Goal: Transaction & Acquisition: Purchase product/service

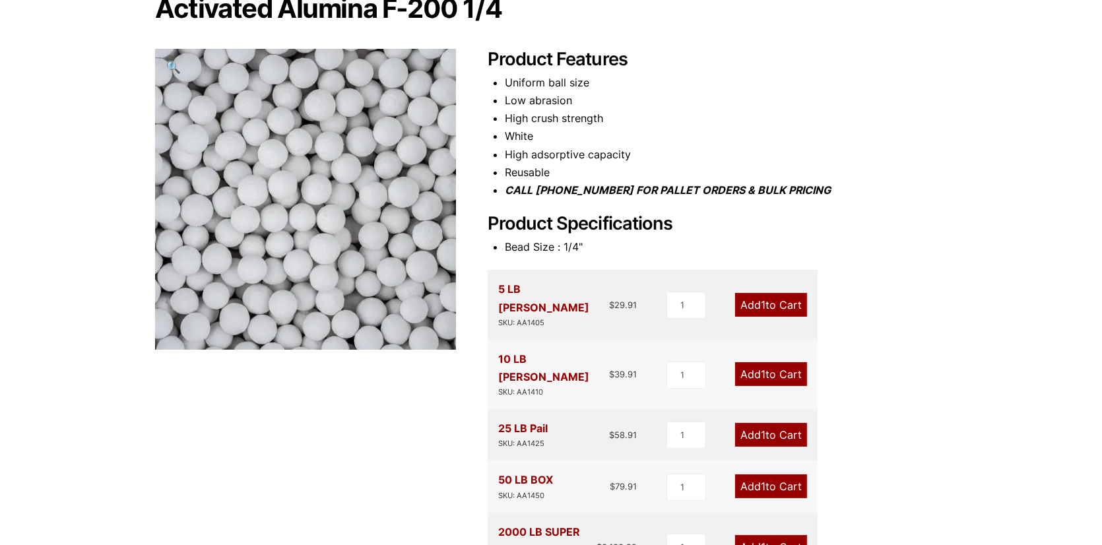
scroll to position [264, 0]
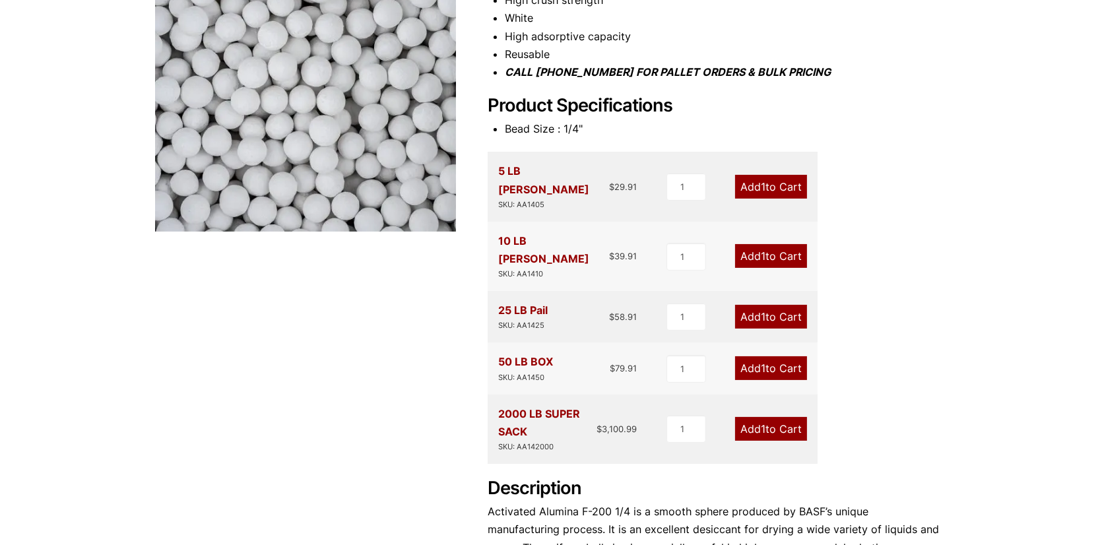
click at [778, 356] on link "Add 1 to Cart" at bounding box center [771, 368] width 72 height 24
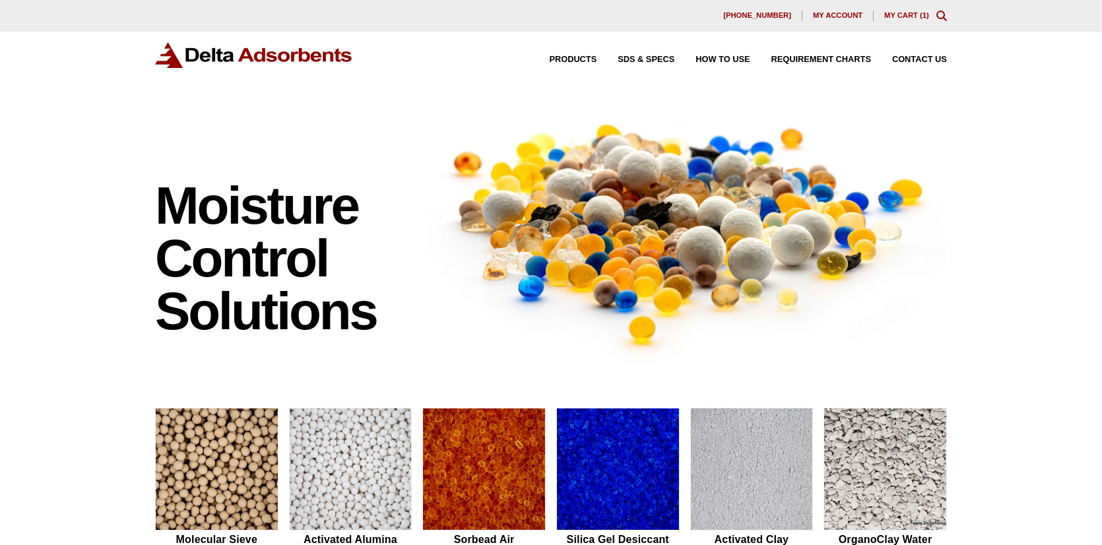
click at [920, 13] on link "My Cart ( 1 )" at bounding box center [906, 15] width 45 height 8
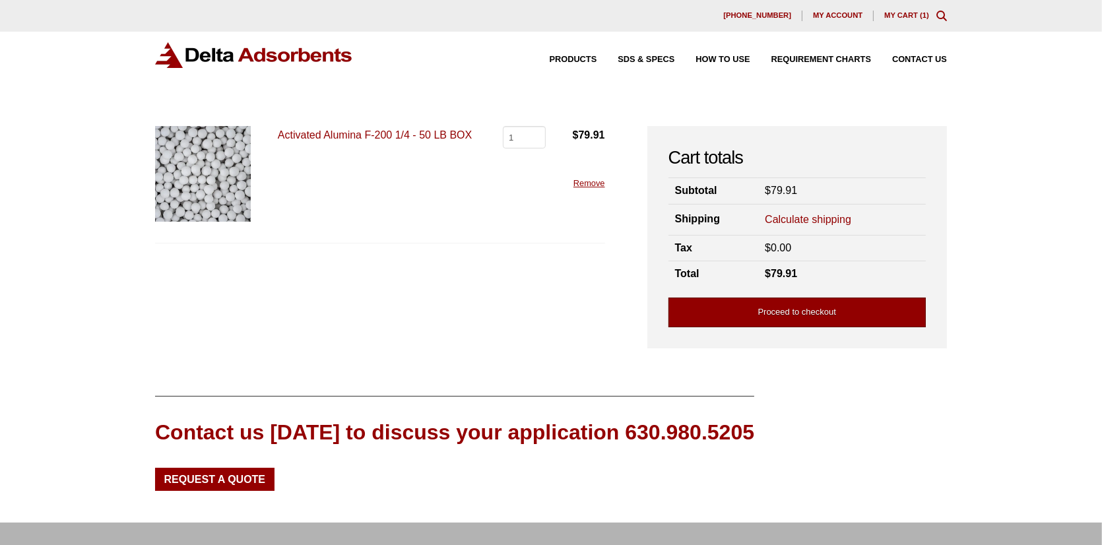
click at [850, 309] on link "Proceed to checkout" at bounding box center [796, 313] width 257 height 30
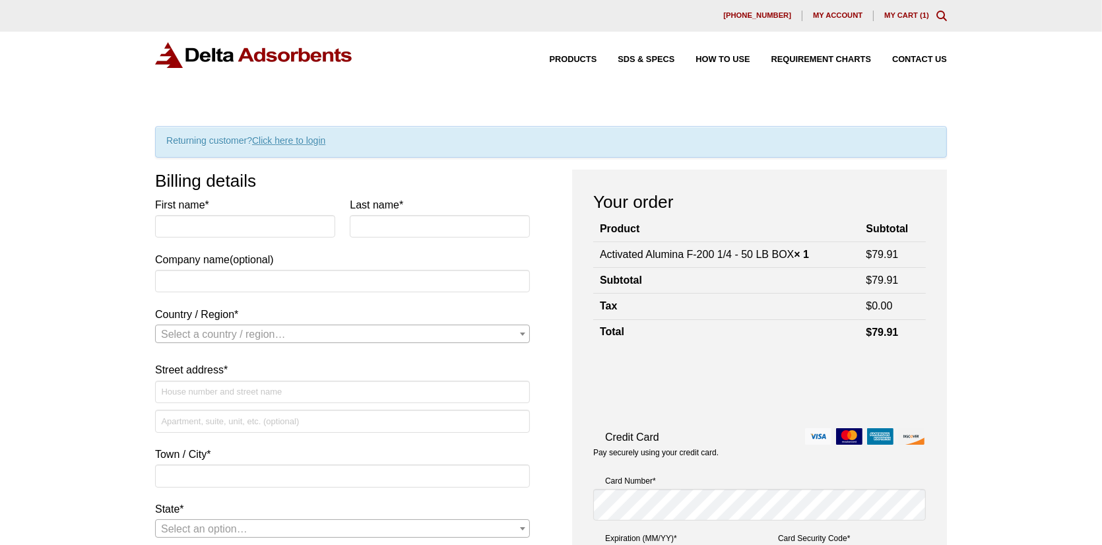
click at [912, 13] on link "My Cart ( 1 )" at bounding box center [906, 15] width 45 height 8
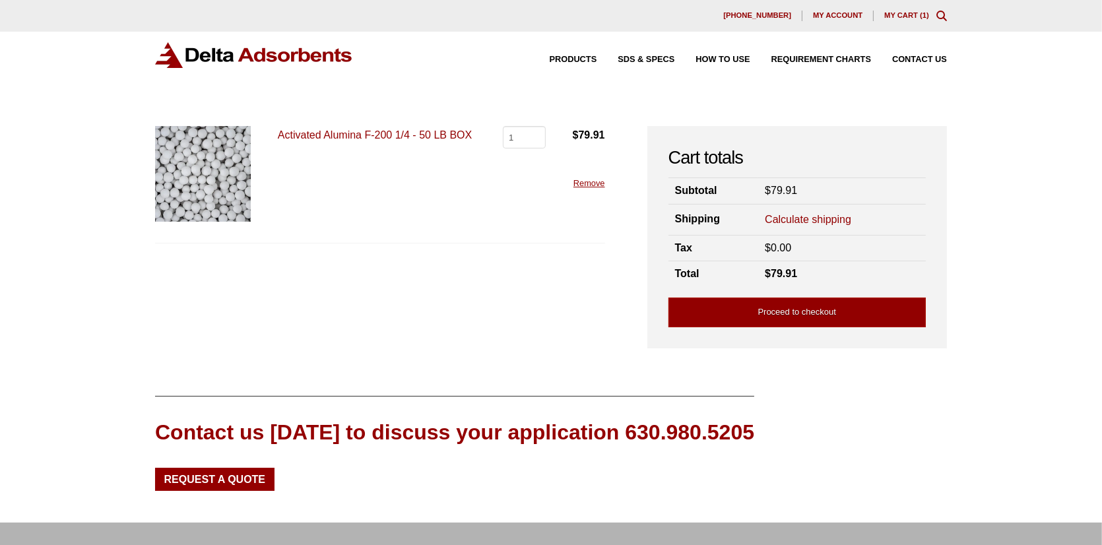
click at [408, 139] on link "Activated Alumina F-200 1/4 - 50 LB BOX" at bounding box center [375, 134] width 194 height 11
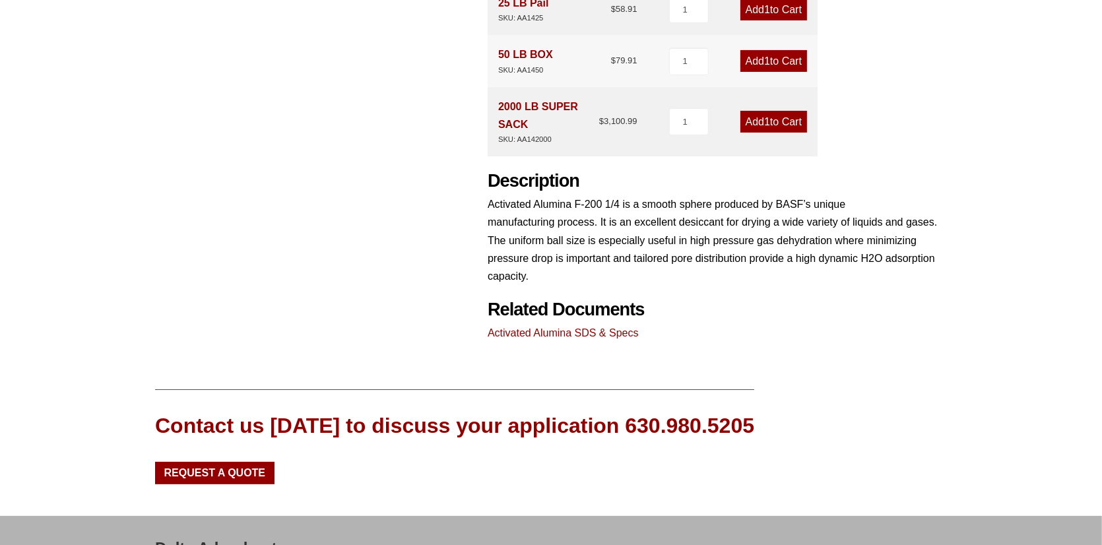
scroll to position [650, 0]
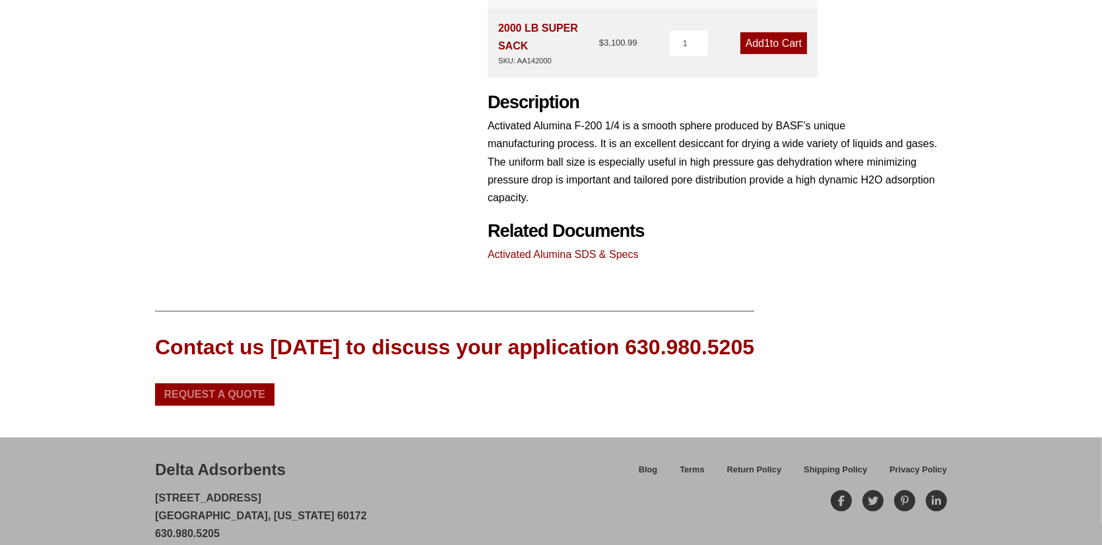
click at [236, 389] on span "Request a Quote" at bounding box center [215, 394] width 102 height 11
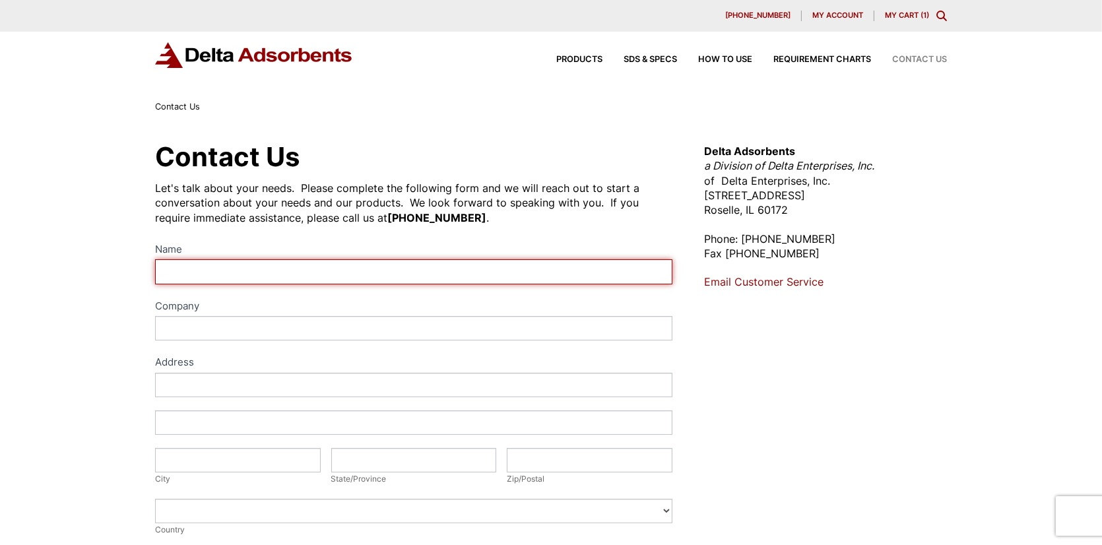
click at [301, 270] on input "Name" at bounding box center [413, 271] width 517 height 24
type input "alvin bullard"
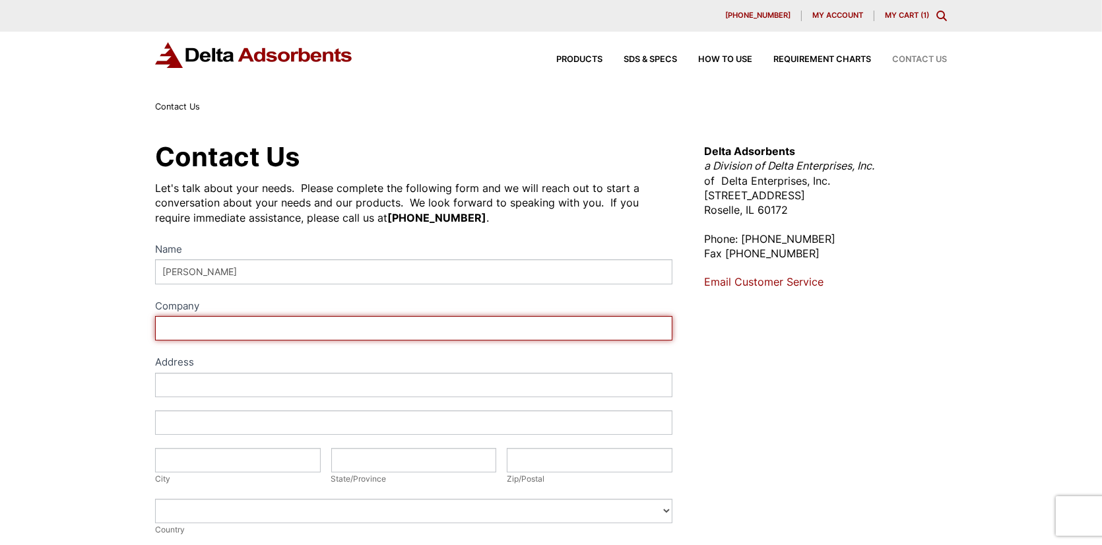
type input "us fibers"
type input "30 Pine House Rd"
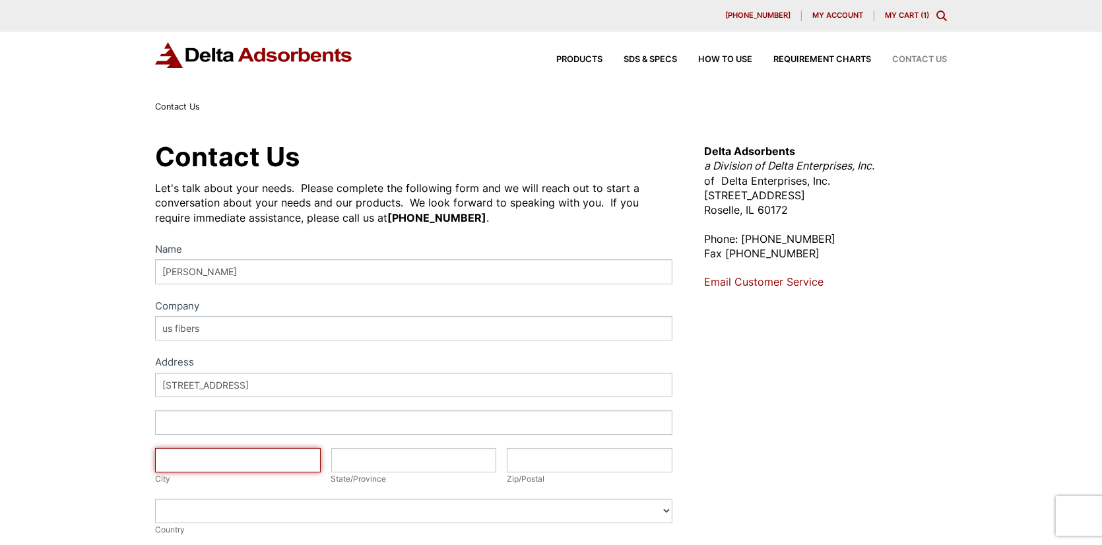
type input "TRENTON"
type input "SC"
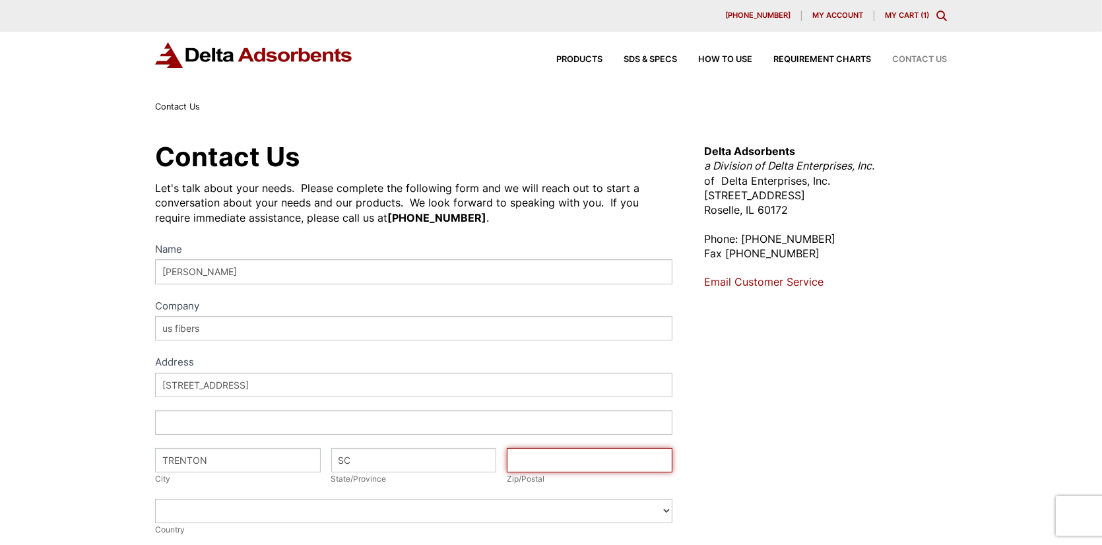
type input "29847"
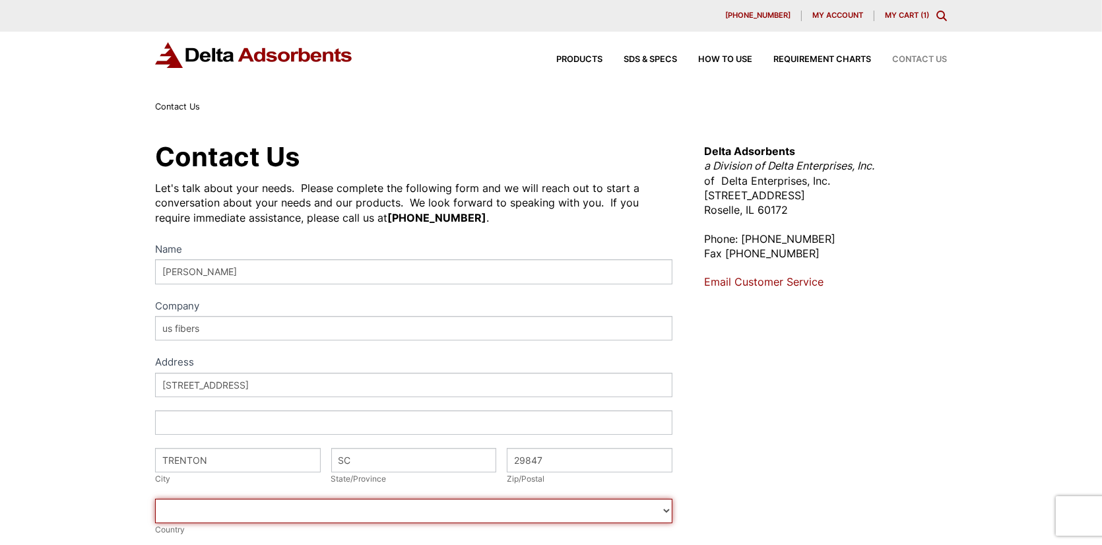
select select "United States"
type input "8034209616"
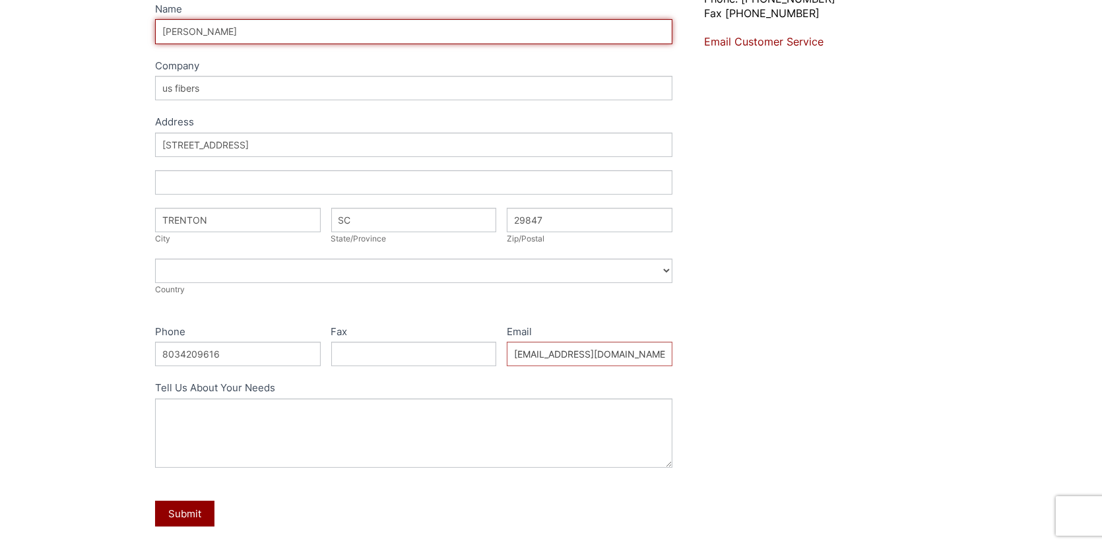
scroll to position [264, 0]
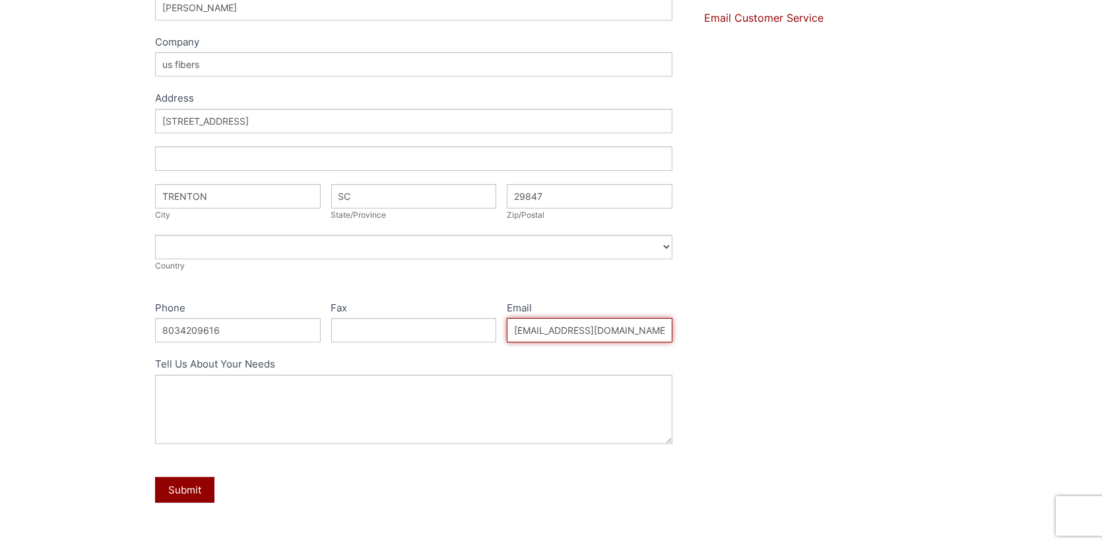
click at [615, 329] on input "po@usfibers.com" at bounding box center [590, 330] width 166 height 24
type input "alvin.bullard@usfibers.com"
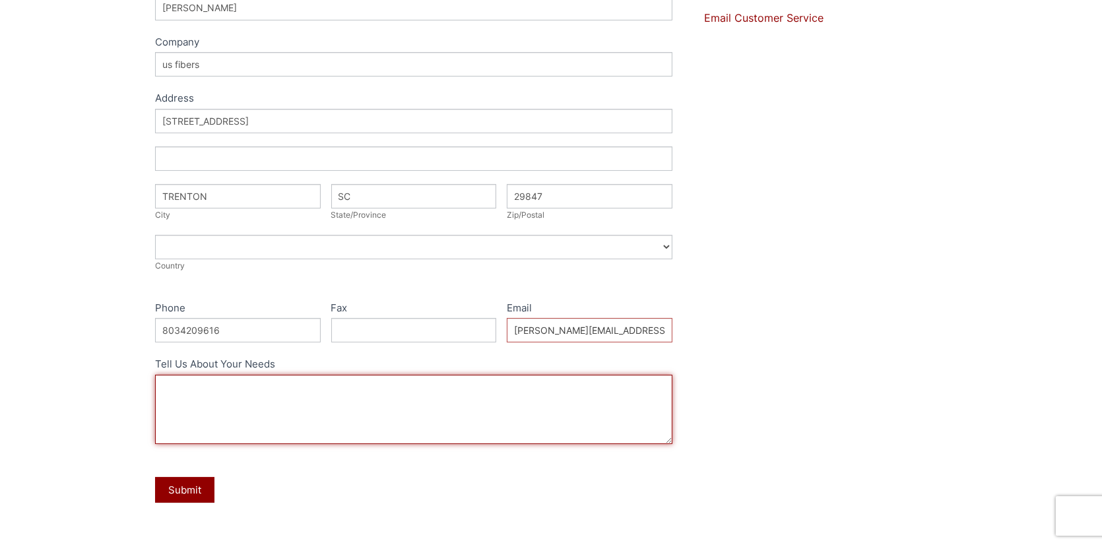
click at [259, 393] on textarea "Tell Us About Your Needs" at bounding box center [413, 409] width 517 height 69
type textarea "Activated Alumina f-200 1/4 50lbs. please include lead time on quote."
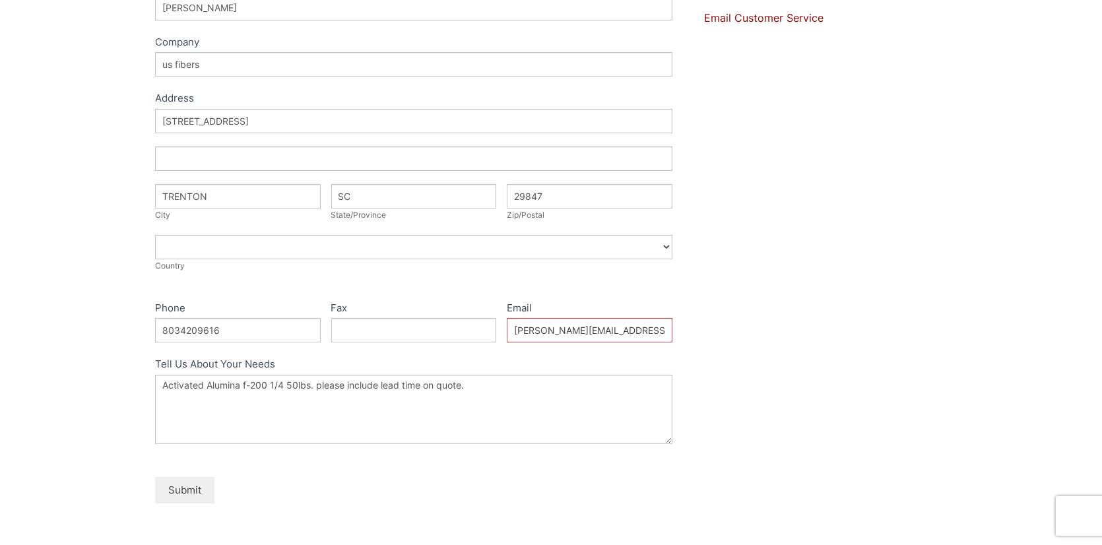
click at [191, 490] on button "Submit" at bounding box center [184, 490] width 59 height 26
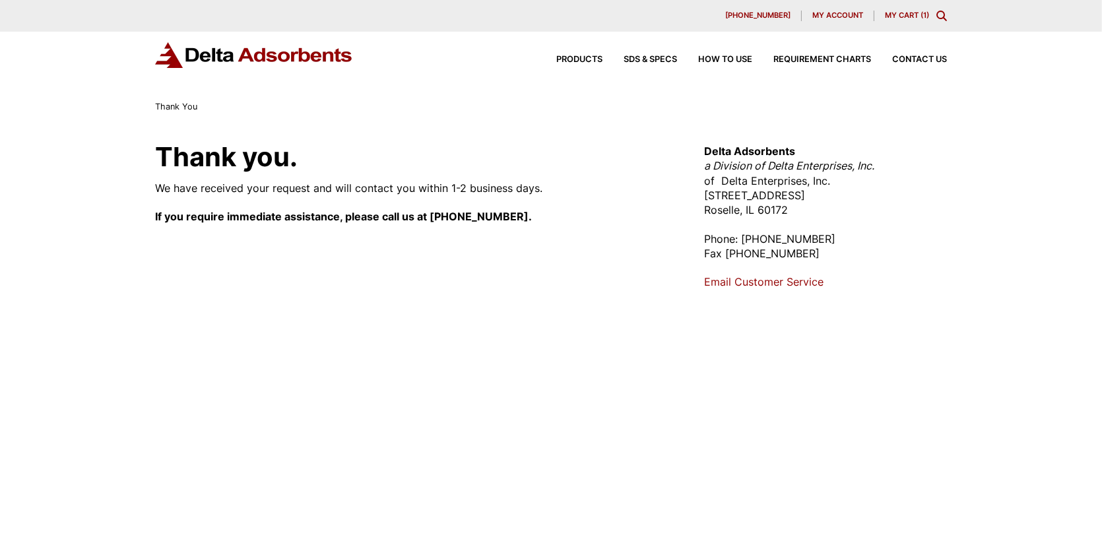
click at [898, 17] on link "My Cart ( 1 )" at bounding box center [907, 15] width 44 height 9
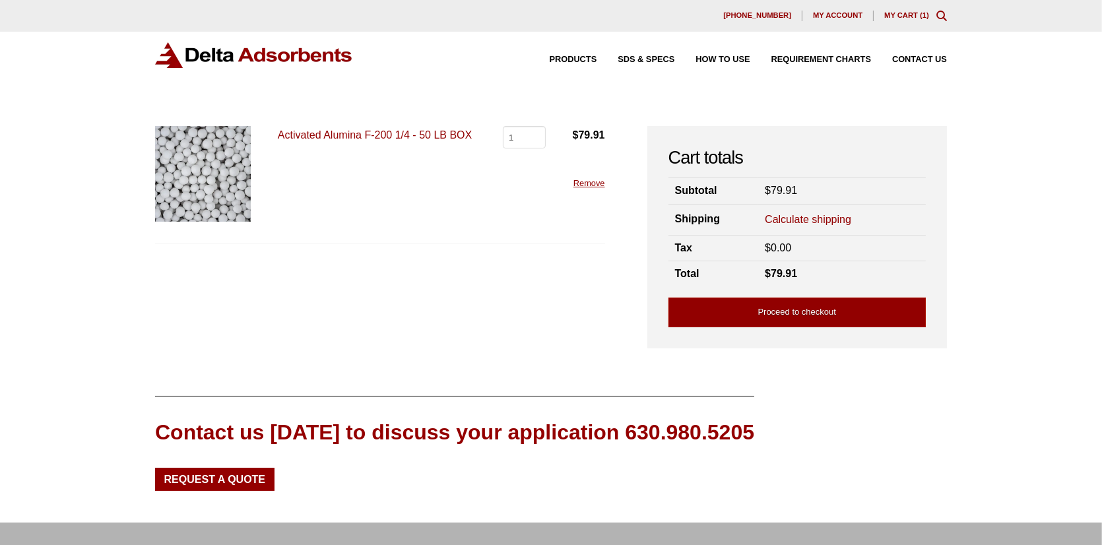
click at [996, 195] on div "Our website has detected that you are using an outdated browser that will preve…" at bounding box center [551, 333] width 1102 height 666
click at [803, 212] on link "Calculate shipping" at bounding box center [808, 219] width 86 height 15
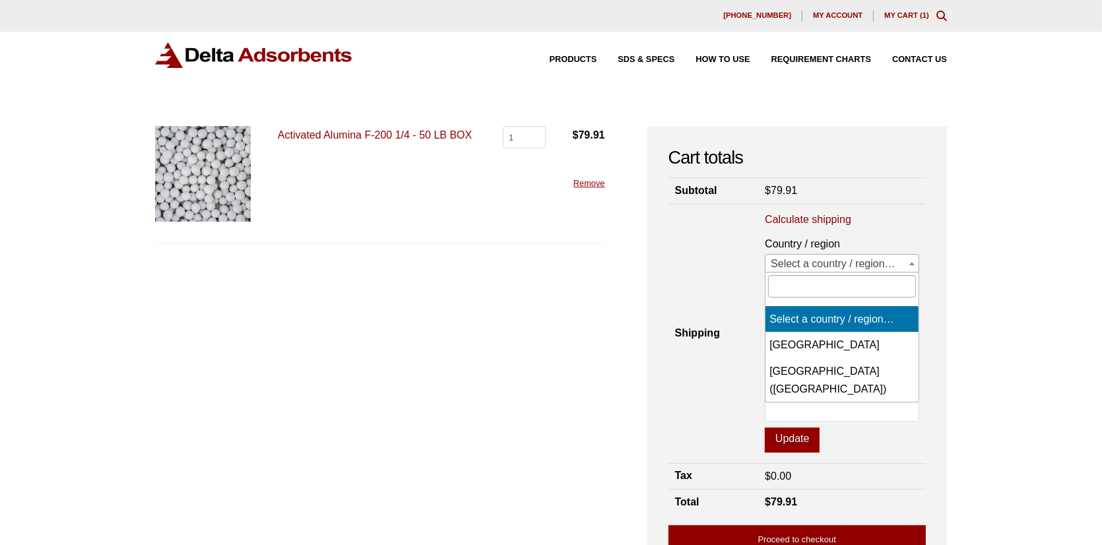
click at [918, 265] on span "Select a country / region…" at bounding box center [841, 264] width 153 height 18
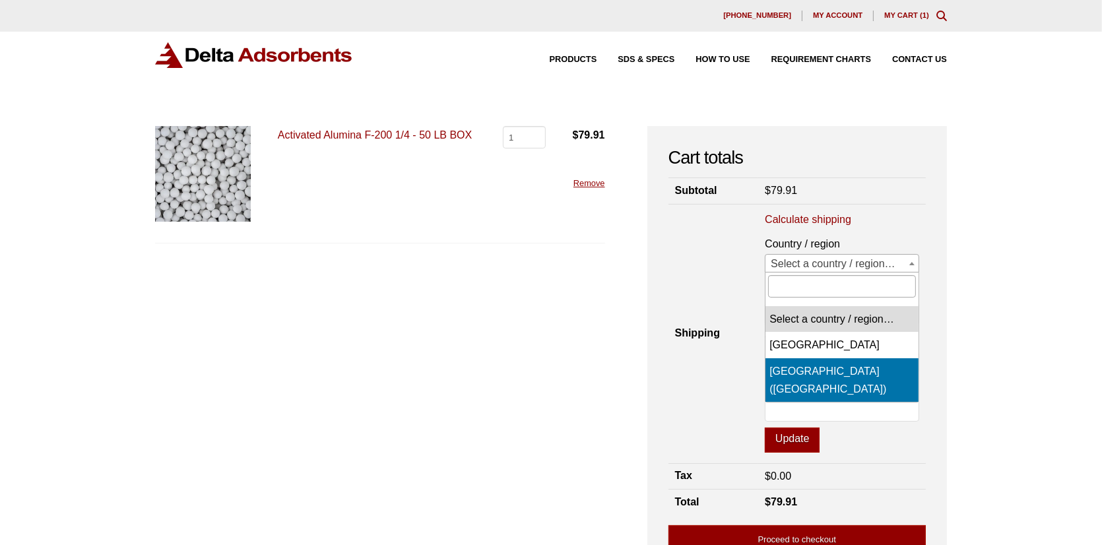
select select "US"
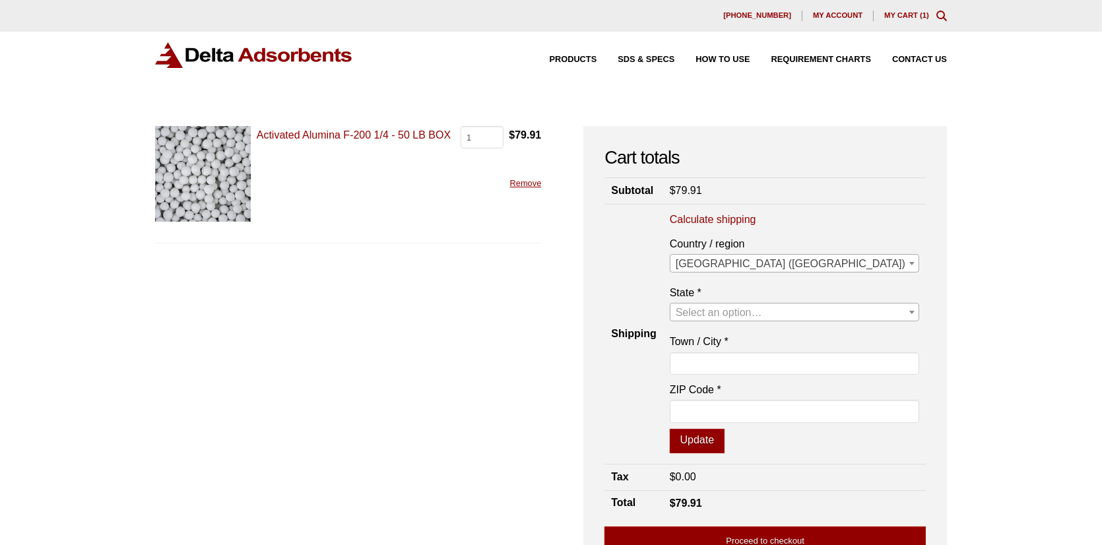
click at [870, 317] on span "Select an option…" at bounding box center [794, 312] width 248 height 18
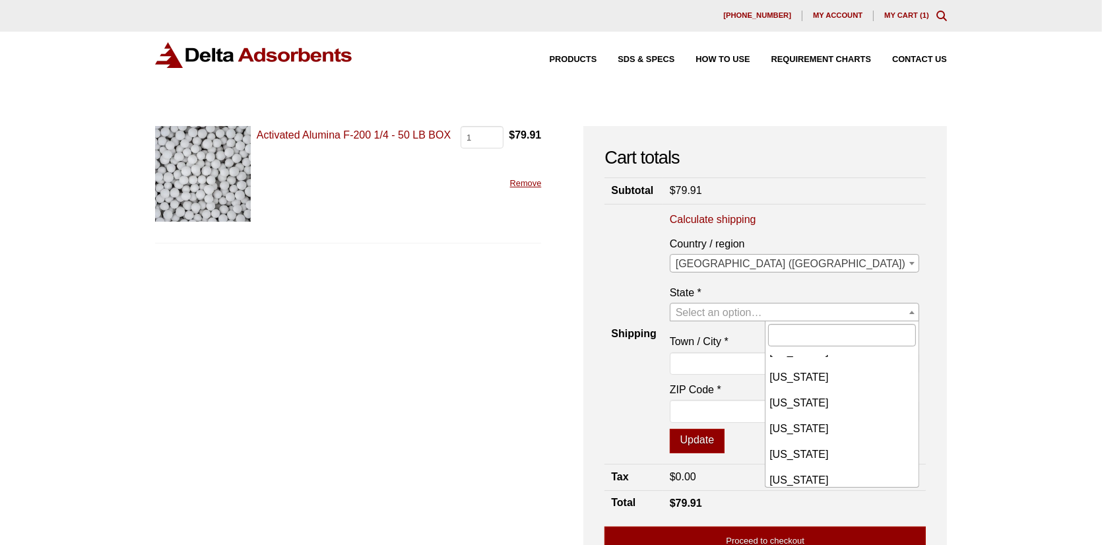
scroll to position [999, 0]
select select "SC"
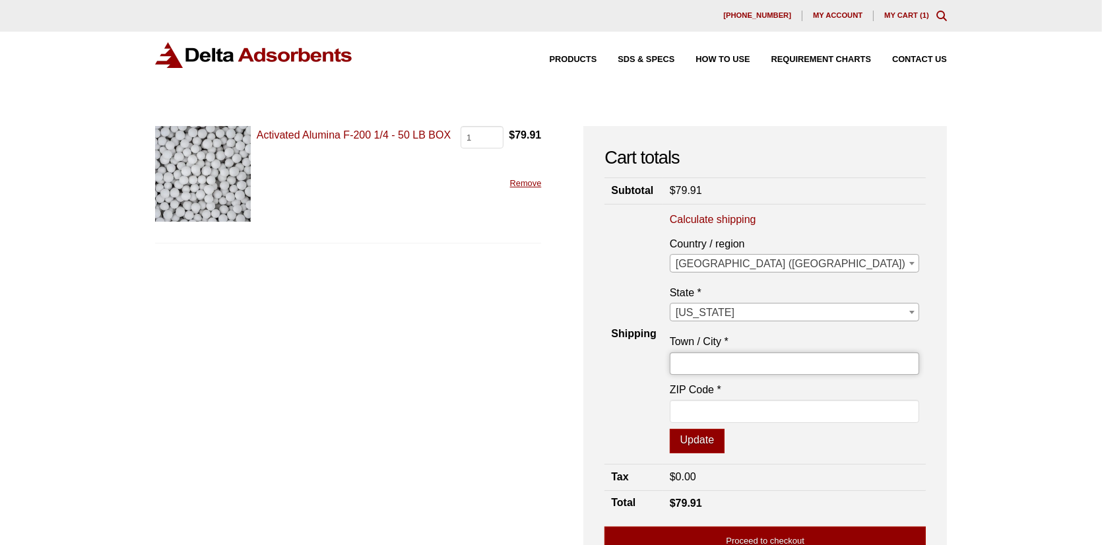
click at [833, 362] on input "Town / City *" at bounding box center [794, 363] width 249 height 22
type input "Trenton"
type input "29847"
click at [724, 438] on button "Update" at bounding box center [697, 441] width 55 height 25
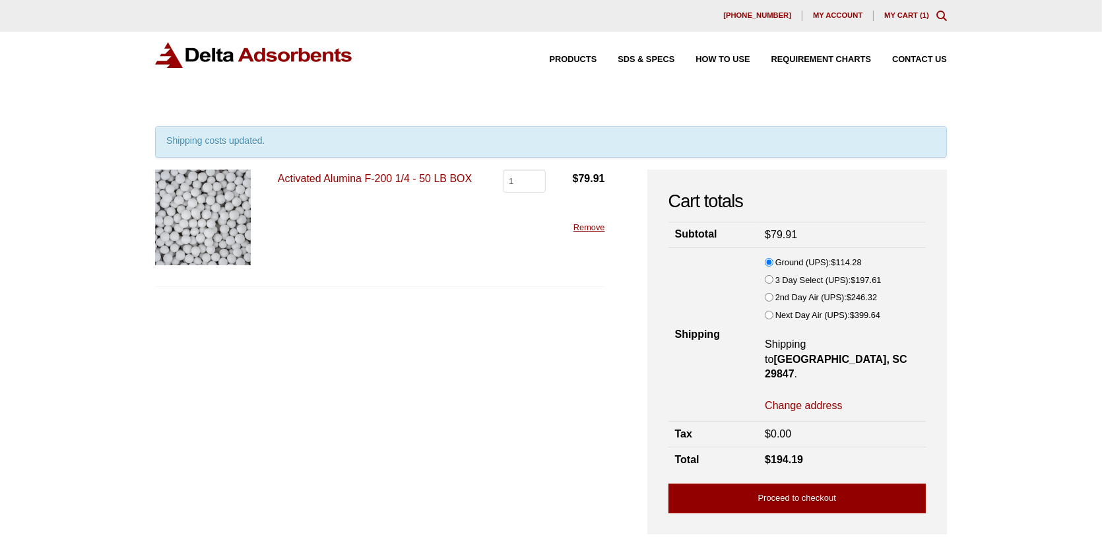
click at [371, 173] on link "Activated Alumina F-200 1/4 - 50 LB BOX" at bounding box center [375, 178] width 194 height 11
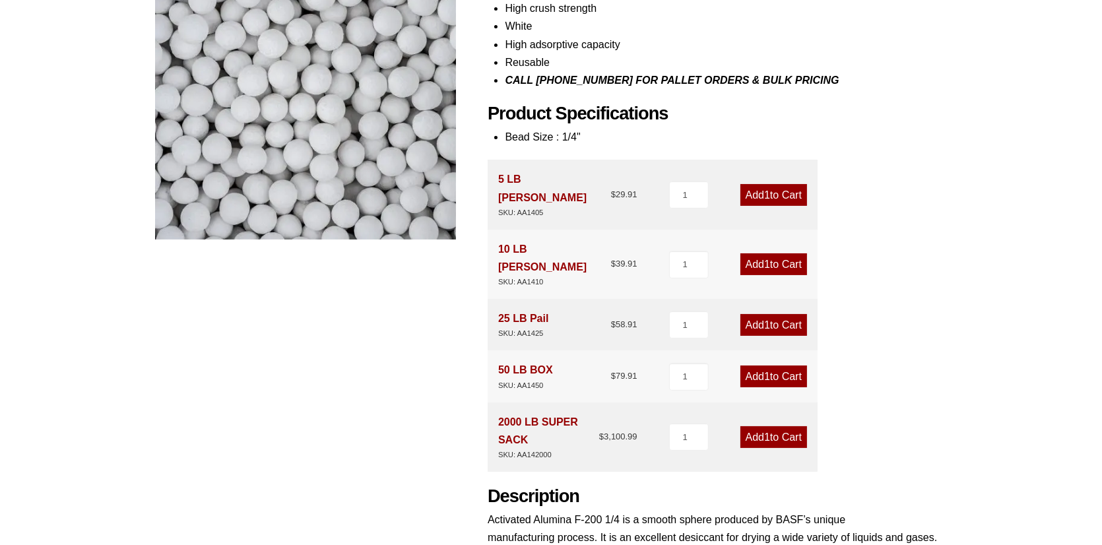
scroll to position [264, 0]
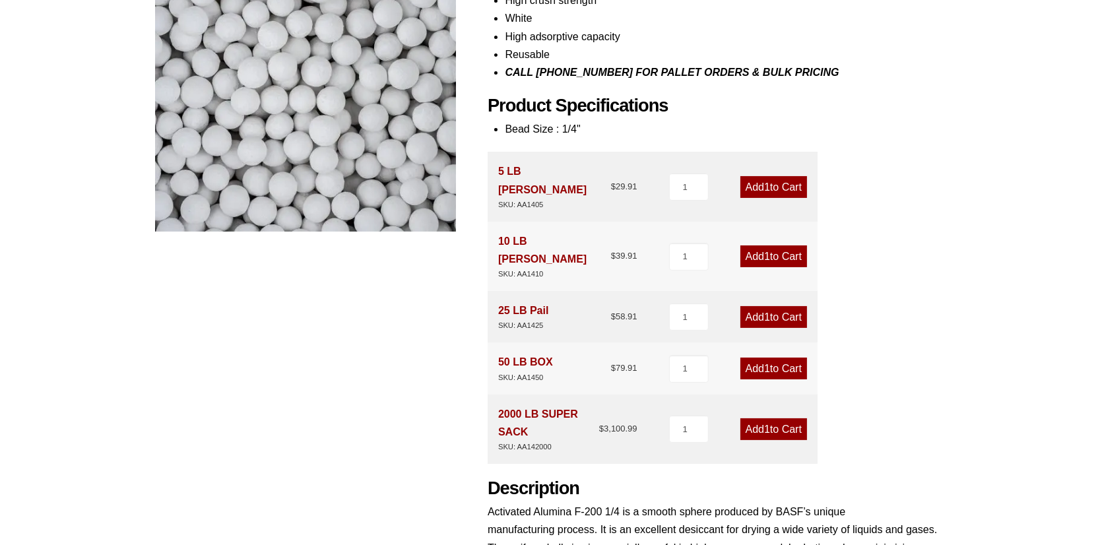
click at [753, 358] on link "Add 1 to Cart" at bounding box center [773, 369] width 67 height 22
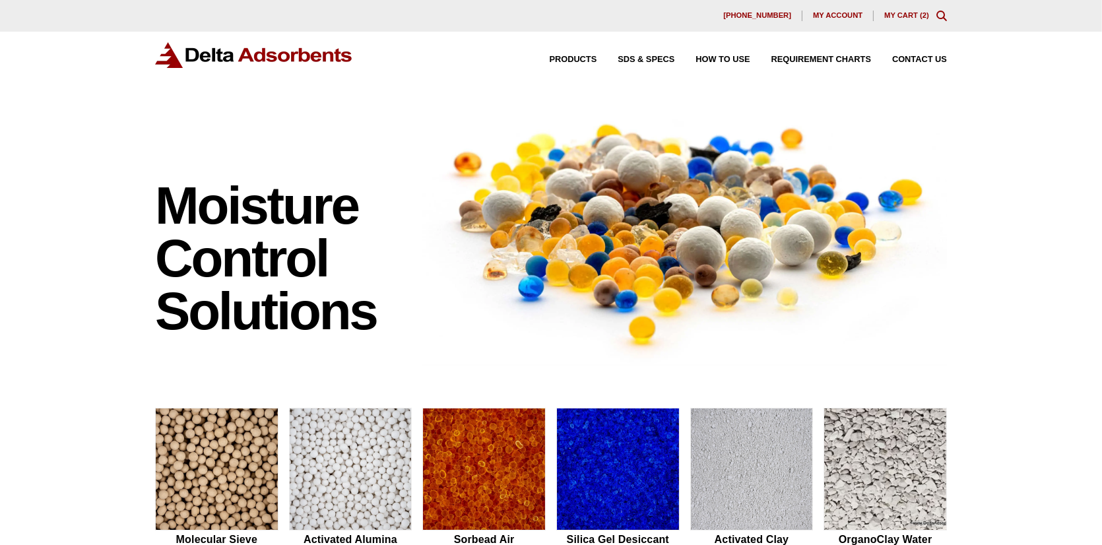
click at [897, 17] on link "My Cart ( 2 )" at bounding box center [906, 15] width 45 height 8
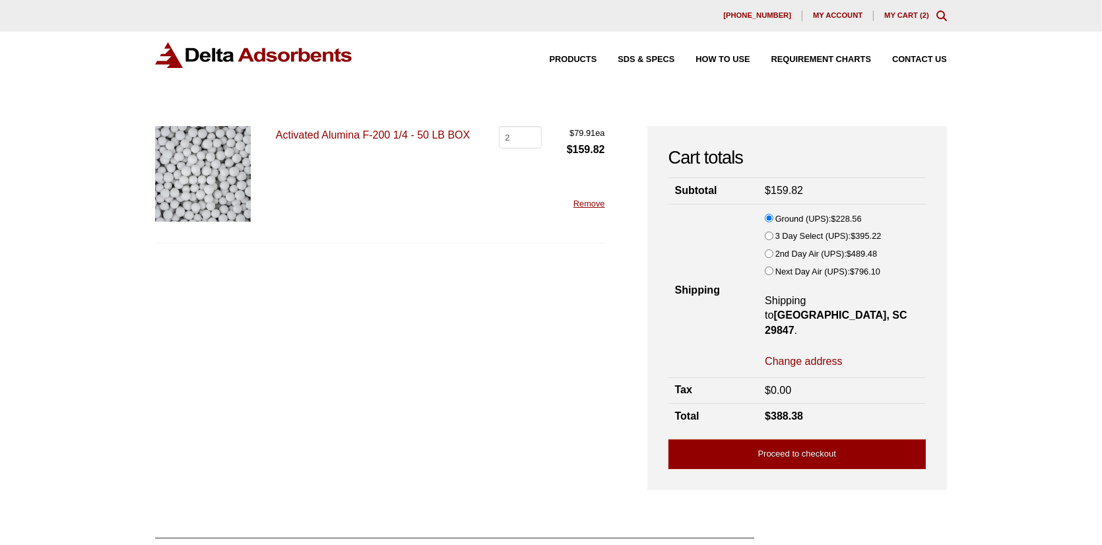
click at [909, 17] on link "My Cart ( 2 )" at bounding box center [906, 15] width 45 height 8
type input "3"
click at [532, 137] on input "3" at bounding box center [520, 137] width 43 height 22
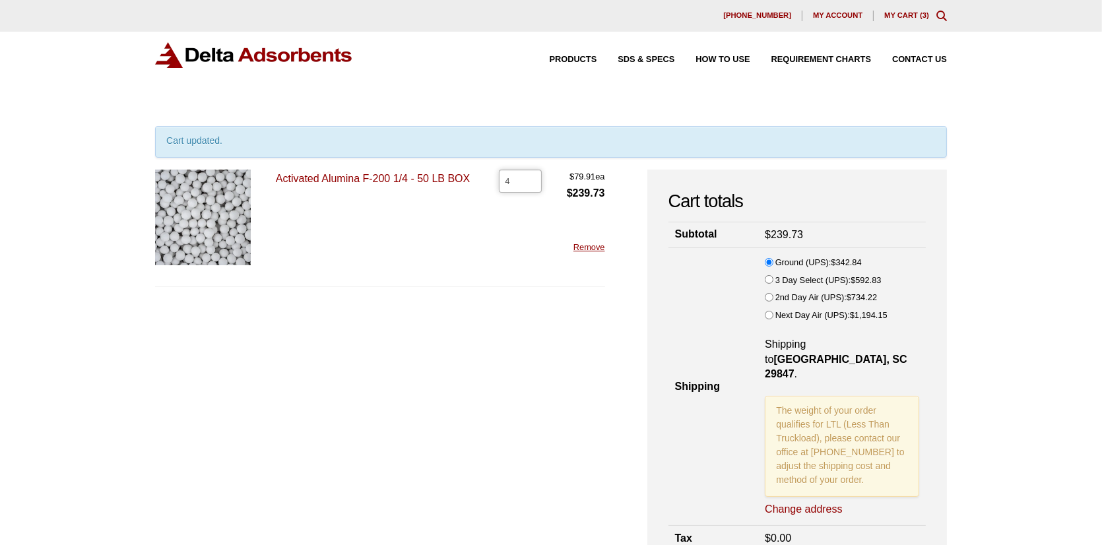
type input "4"
click at [528, 178] on input "4" at bounding box center [520, 181] width 43 height 22
click at [528, 178] on input "5" at bounding box center [520, 181] width 43 height 22
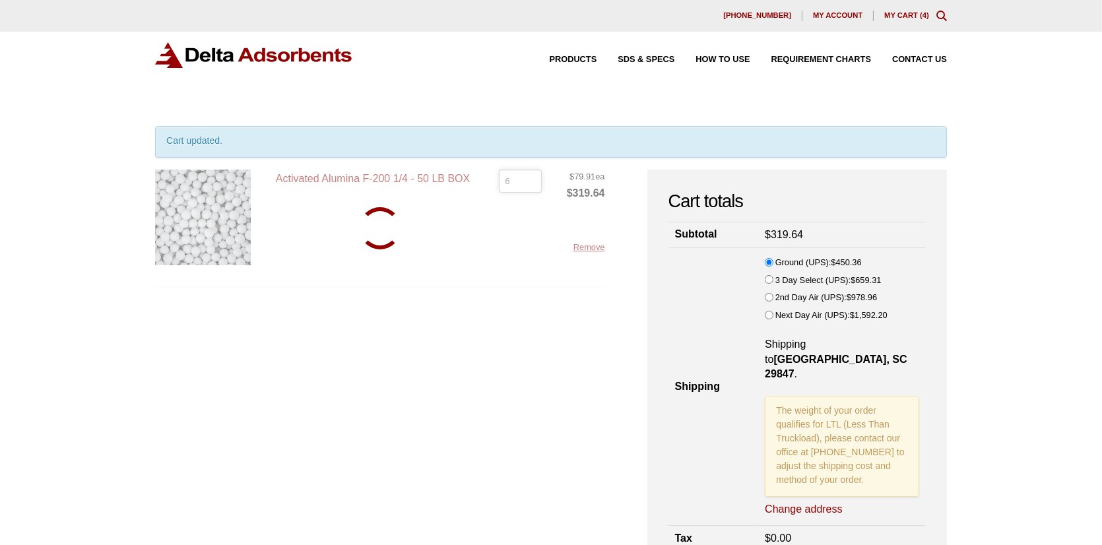
type input "6"
click at [528, 178] on input "6" at bounding box center [520, 181] width 43 height 22
click at [516, 182] on input "6" at bounding box center [520, 181] width 43 height 22
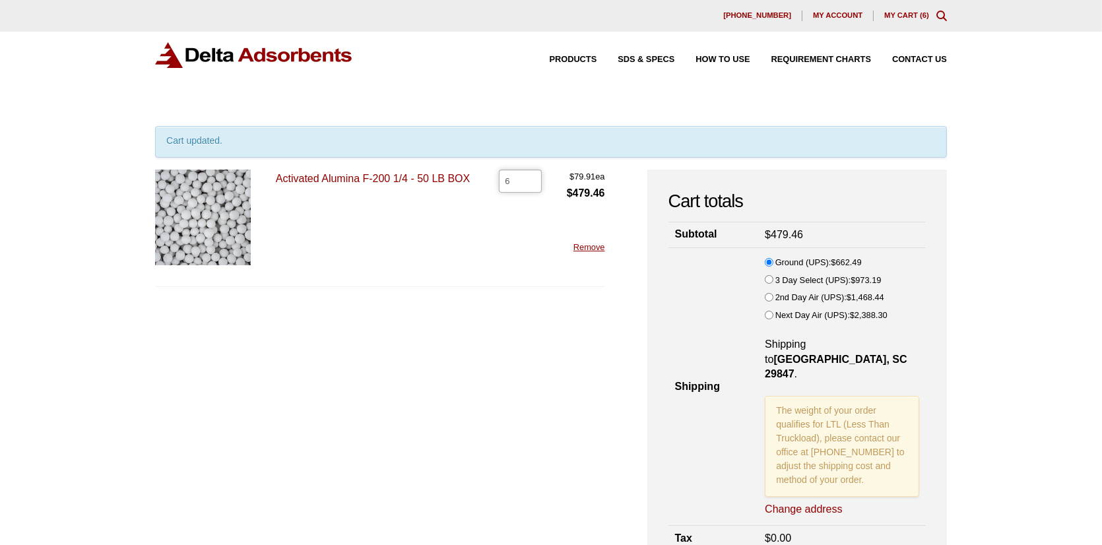
click at [516, 182] on input "6" at bounding box center [520, 181] width 43 height 22
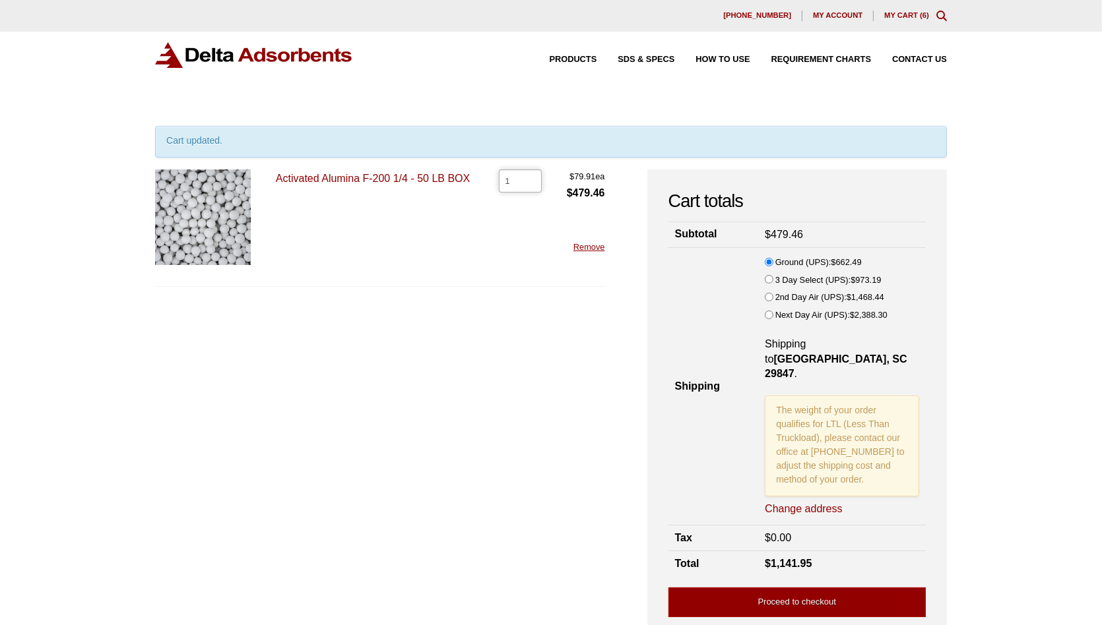
type input "1"
click at [531, 327] on form "Activated Alumina F-200 1/4 - 50 LB BOX Activated Alumina F-200 1/4 - 50 LB BOX…" at bounding box center [380, 397] width 450 height 455
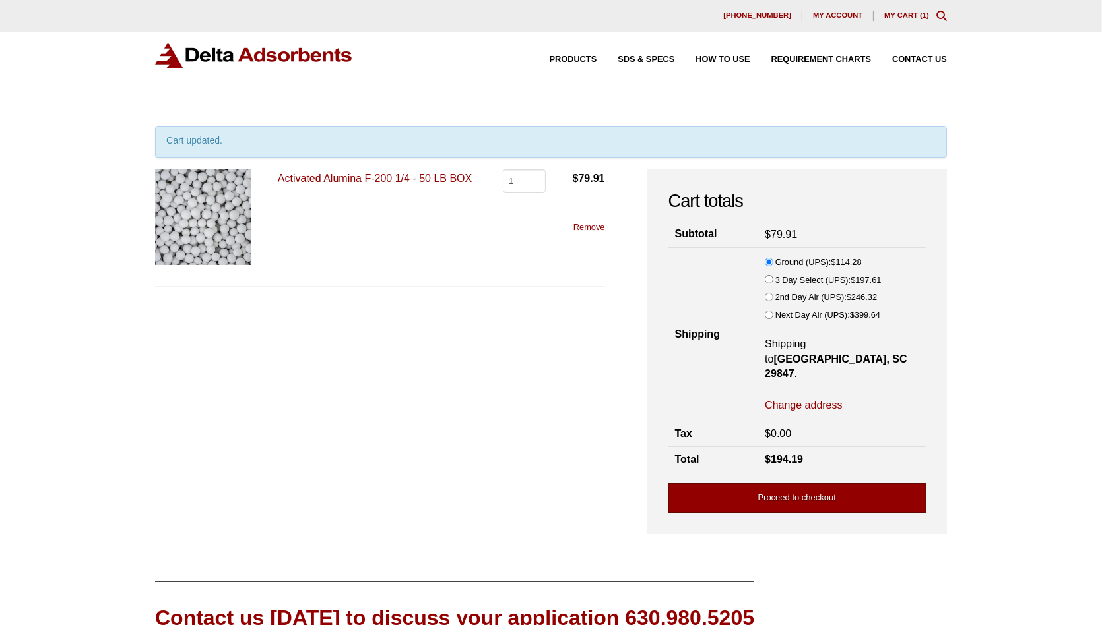
click at [860, 484] on link "Proceed to checkout" at bounding box center [796, 499] width 257 height 30
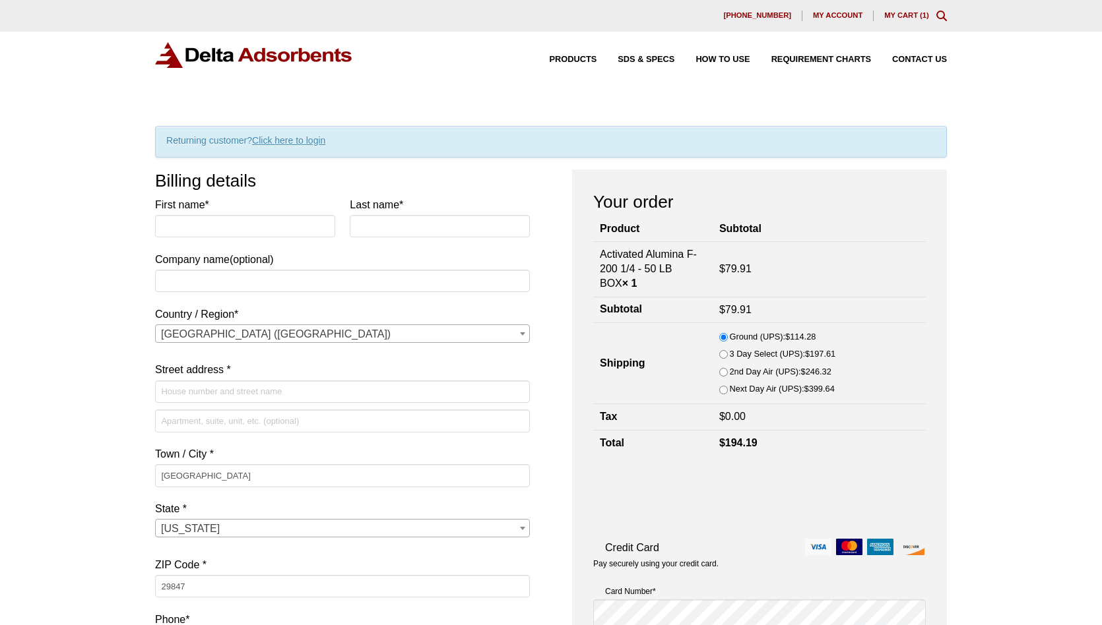
select select "SC"
click at [242, 231] on input "First name *" at bounding box center [245, 226] width 180 height 22
type input "alvin"
type input "bullard"
type input "us fibers"
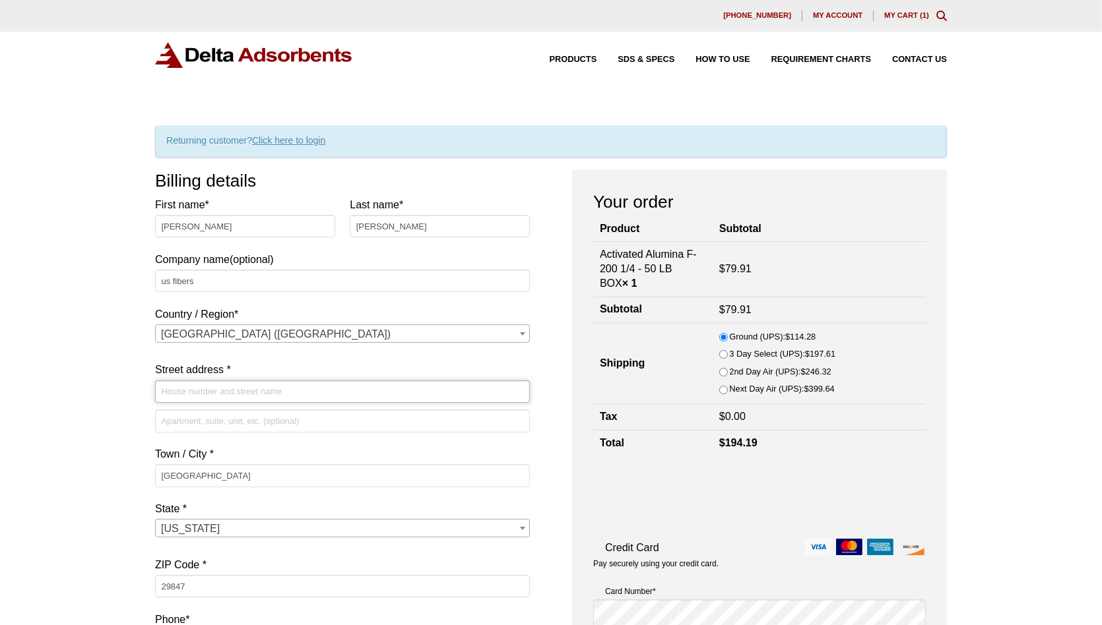
type input "30 Pine House Rd"
type input "8034209616"
type input "po@usfibers.com"
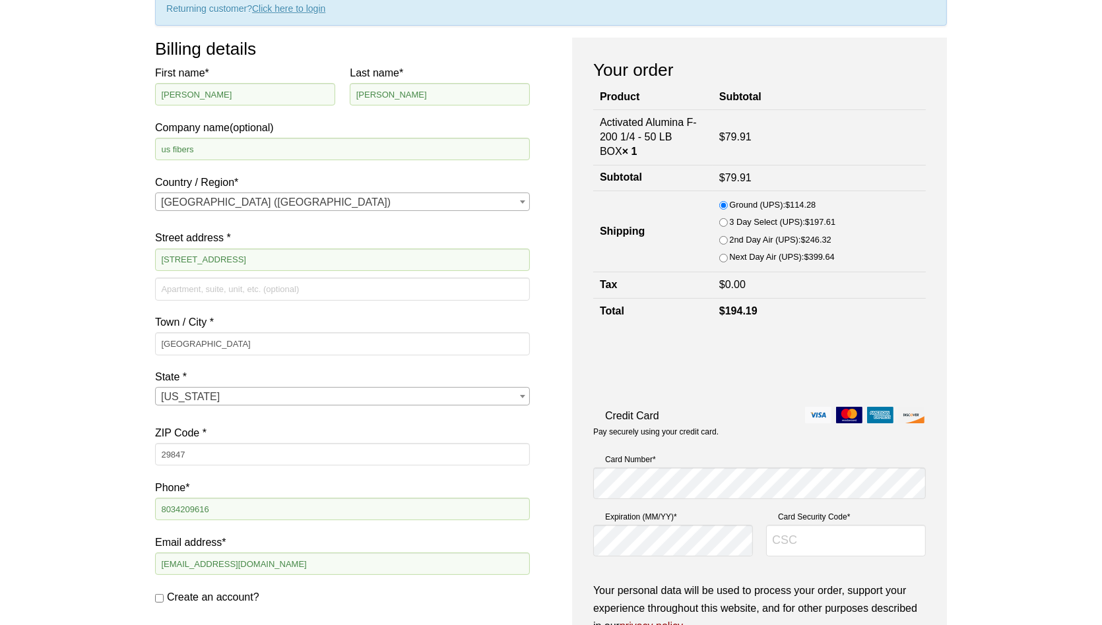
scroll to position [198, 0]
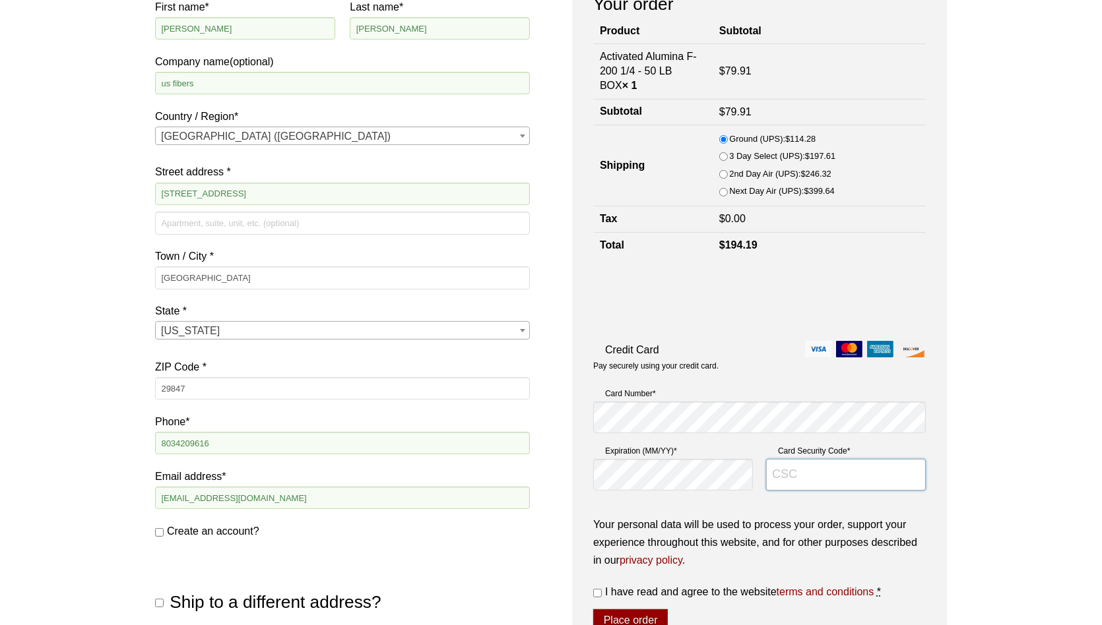
type input "331"
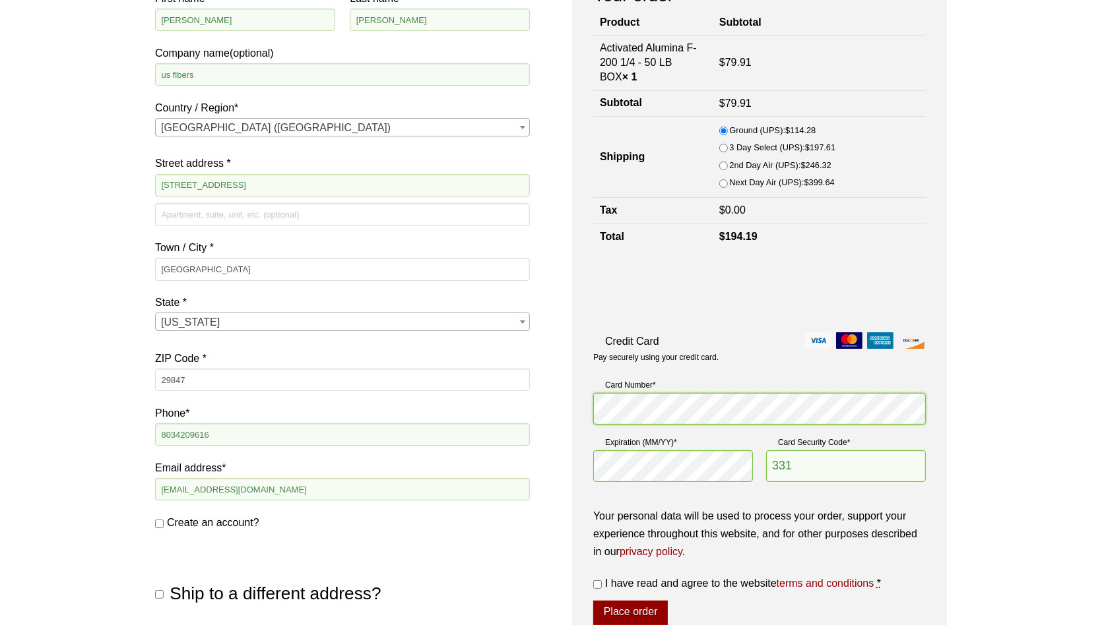
scroll to position [264, 0]
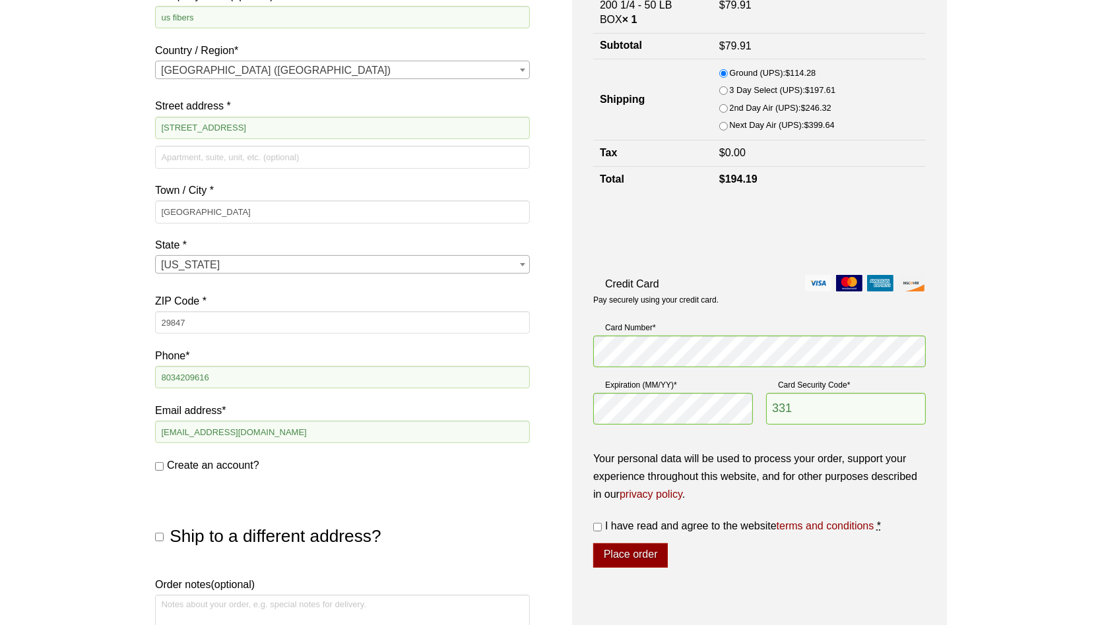
click at [599, 527] on input "I have read and agree to the website terms and conditions *" at bounding box center [597, 527] width 9 height 9
checkbox input "true"
click at [621, 550] on button "Place order" at bounding box center [630, 556] width 75 height 25
